Goal: Information Seeking & Learning: Learn about a topic

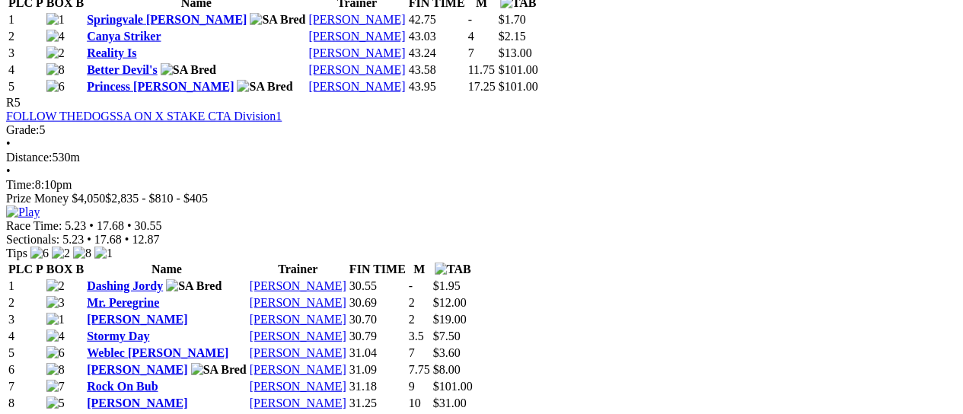
scroll to position [1623, 0]
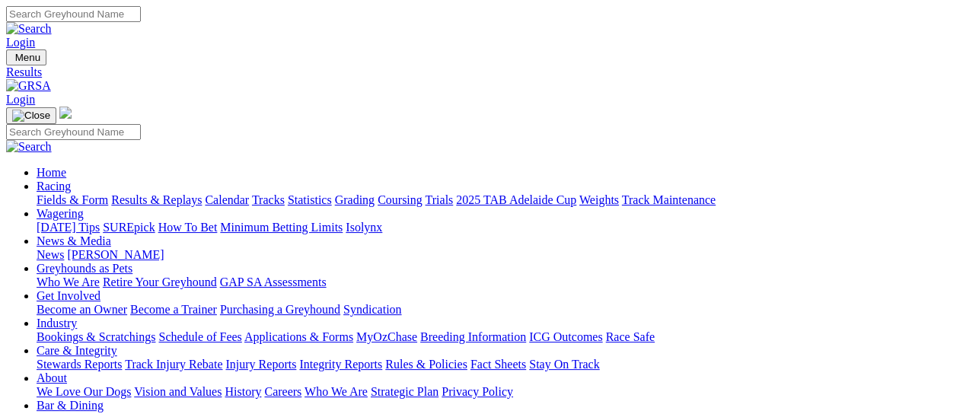
click at [55, 193] on link "Fields & Form" at bounding box center [73, 199] width 72 height 13
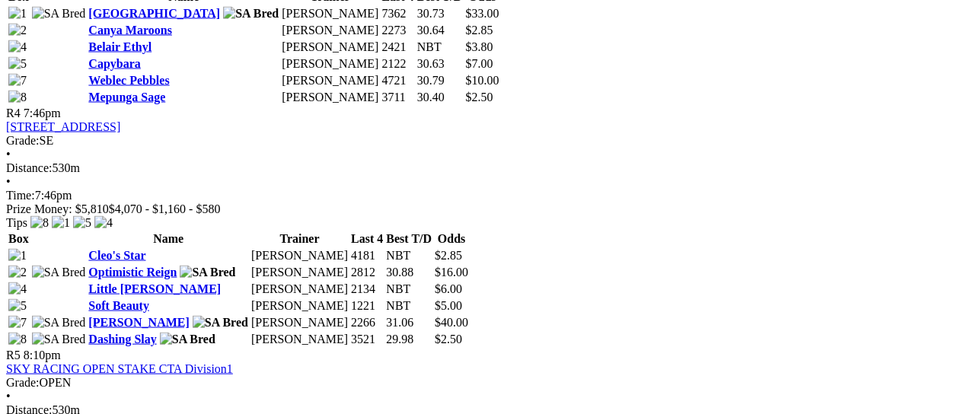
scroll to position [1420, 0]
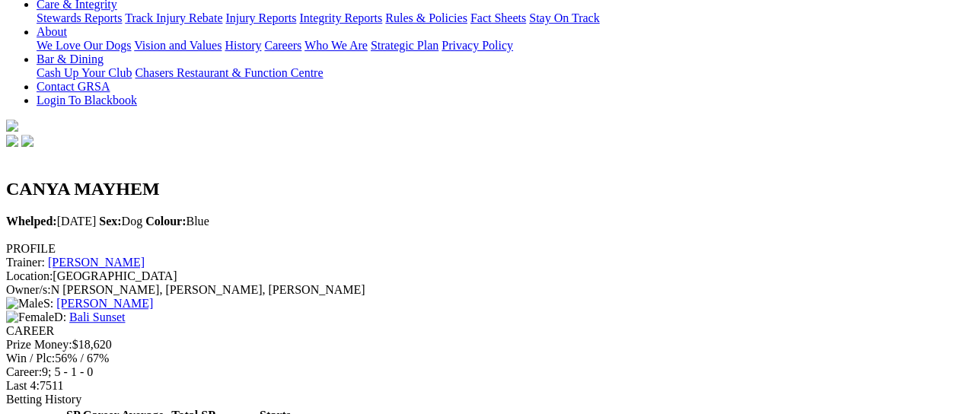
scroll to position [304, 0]
